Goal: Information Seeking & Learning: Learn about a topic

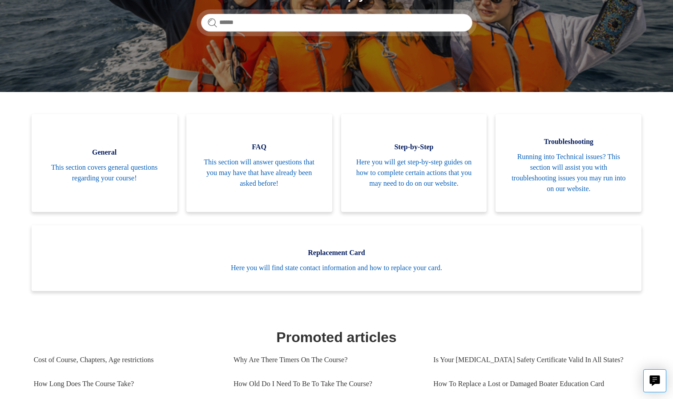
scroll to position [142, 0]
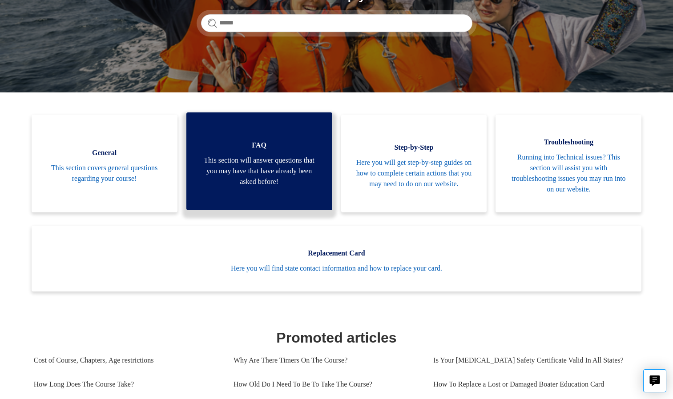
click at [248, 164] on span "This section will answer questions that you may have that have already been ask…" at bounding box center [259, 171] width 119 height 32
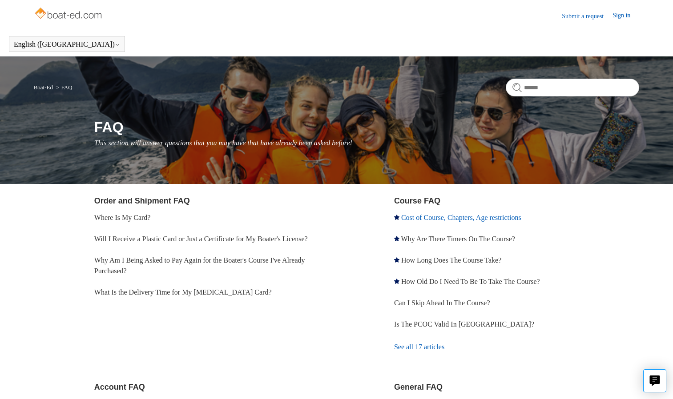
click at [425, 218] on link "Cost of Course, Chapters, Age restrictions" at bounding box center [461, 218] width 120 height 8
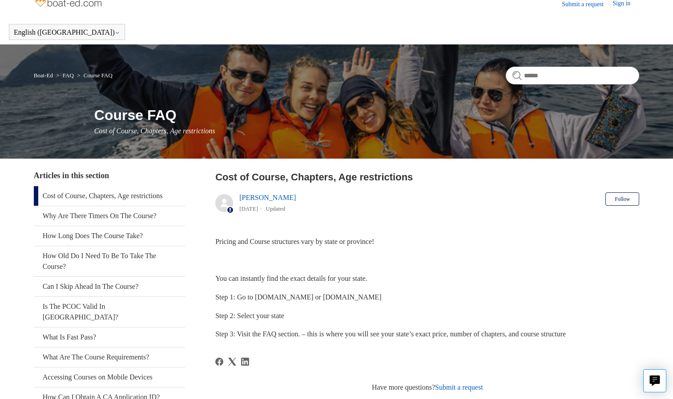
scroll to position [12, 0]
